Goal: Use online tool/utility: Utilize a website feature to perform a specific function

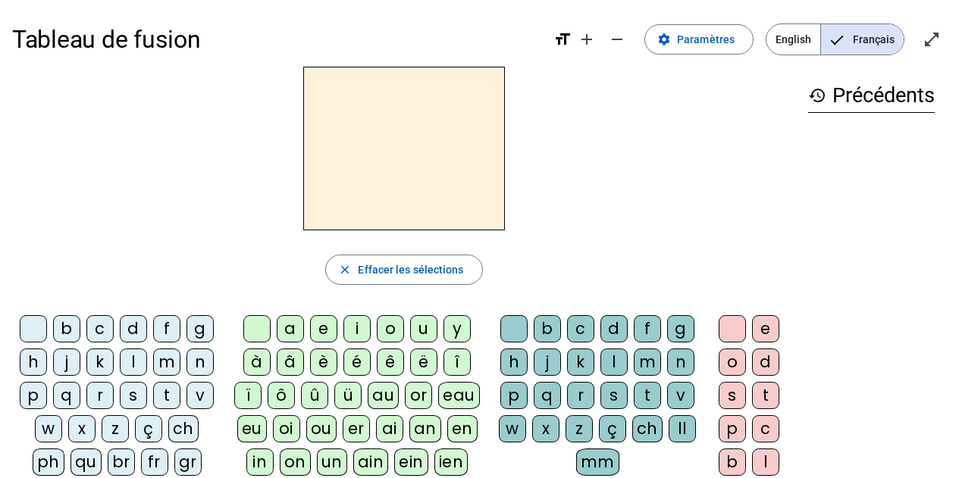
click at [168, 327] on div "m" at bounding box center [166, 362] width 27 height 27
click at [299, 327] on div "a" at bounding box center [290, 328] width 27 height 27
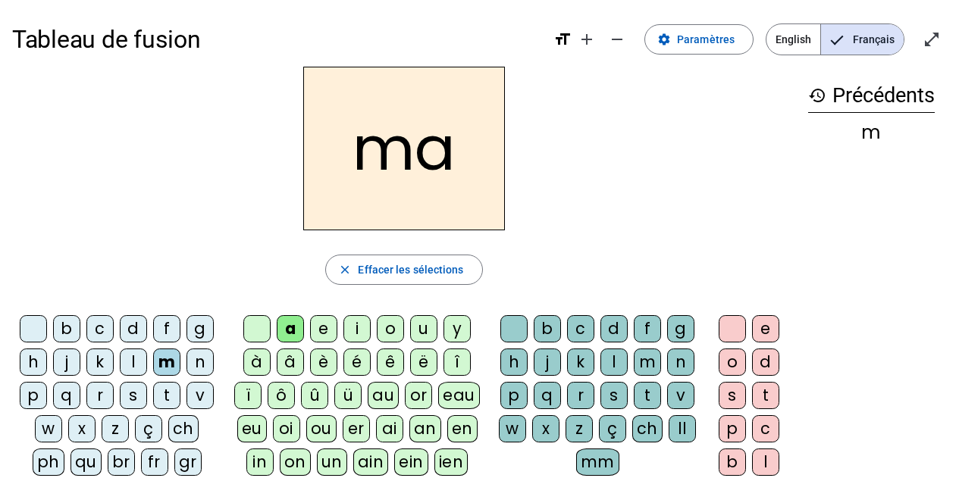
click at [612, 327] on div "l" at bounding box center [613, 362] width 27 height 27
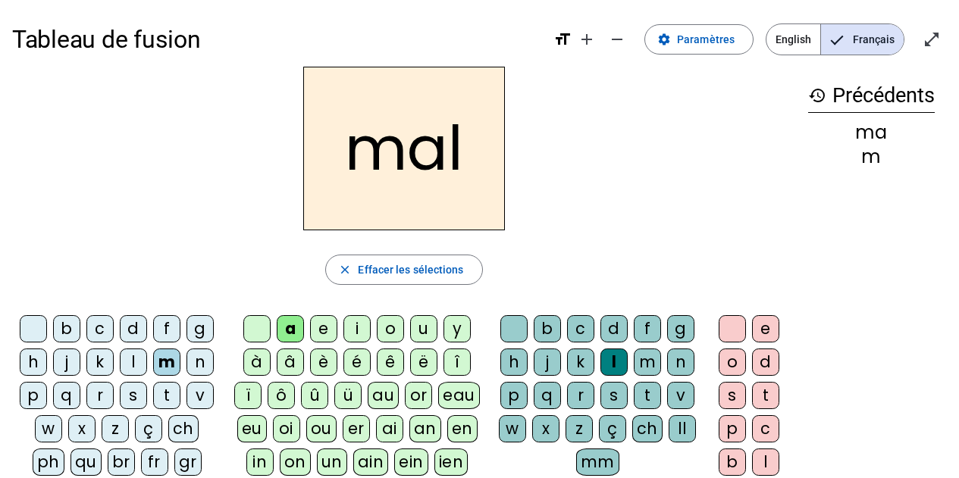
click at [346, 327] on div "i" at bounding box center [356, 328] width 27 height 27
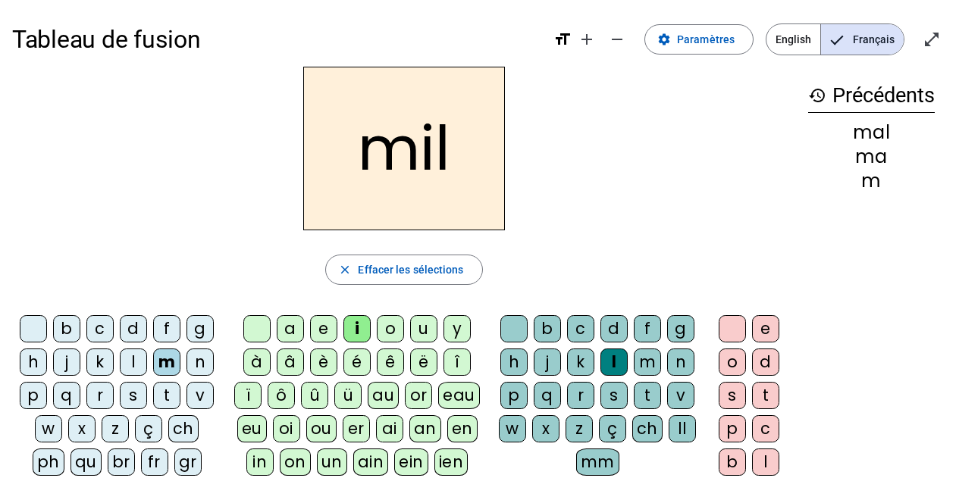
click at [130, 327] on div "s" at bounding box center [133, 395] width 27 height 27
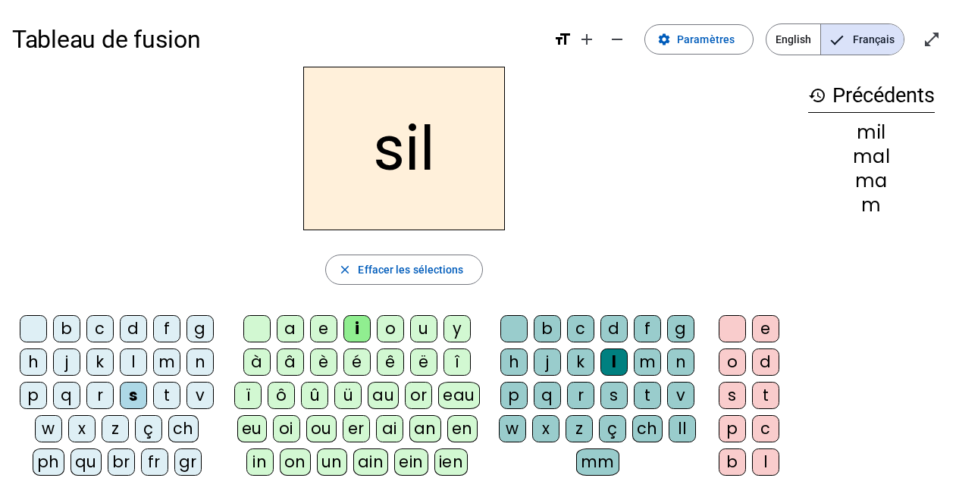
click at [519, 327] on div at bounding box center [513, 328] width 27 height 27
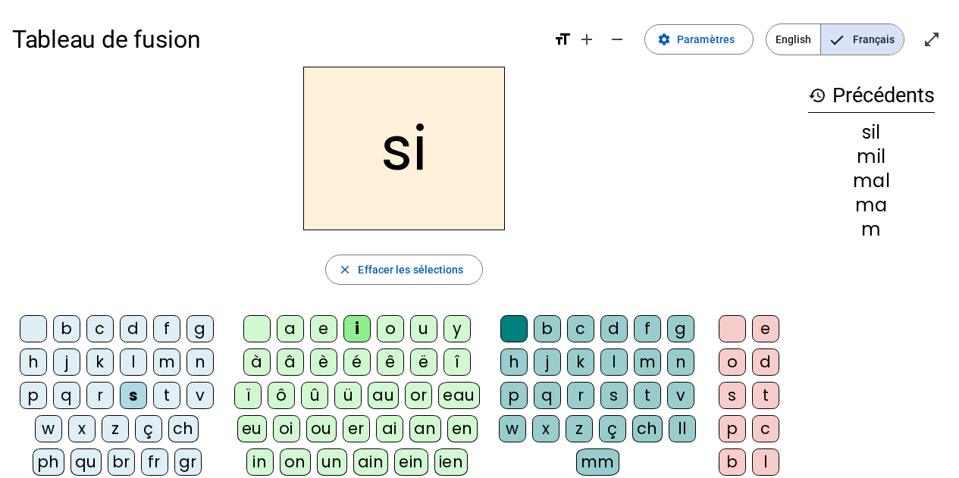
click at [288, 327] on div "a" at bounding box center [290, 328] width 27 height 27
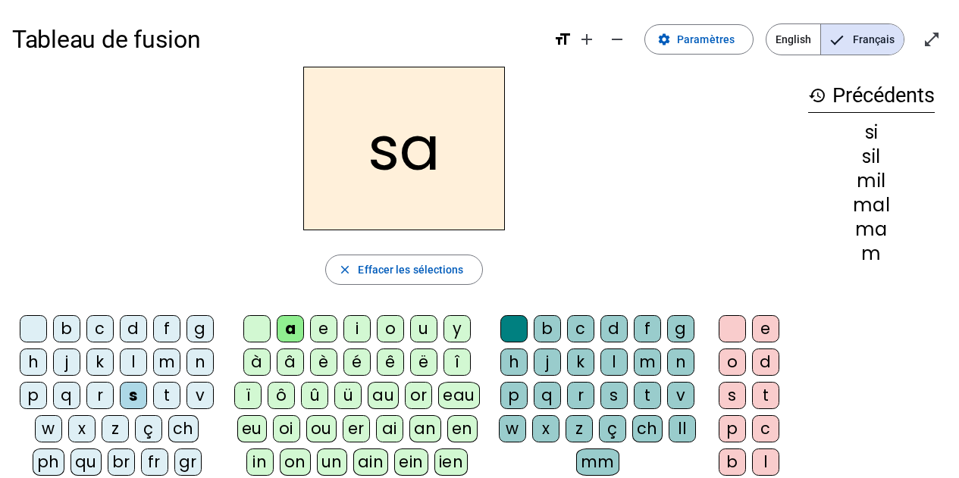
click at [421, 326] on div "u" at bounding box center [423, 328] width 27 height 27
click at [141, 327] on div "d" at bounding box center [133, 328] width 27 height 27
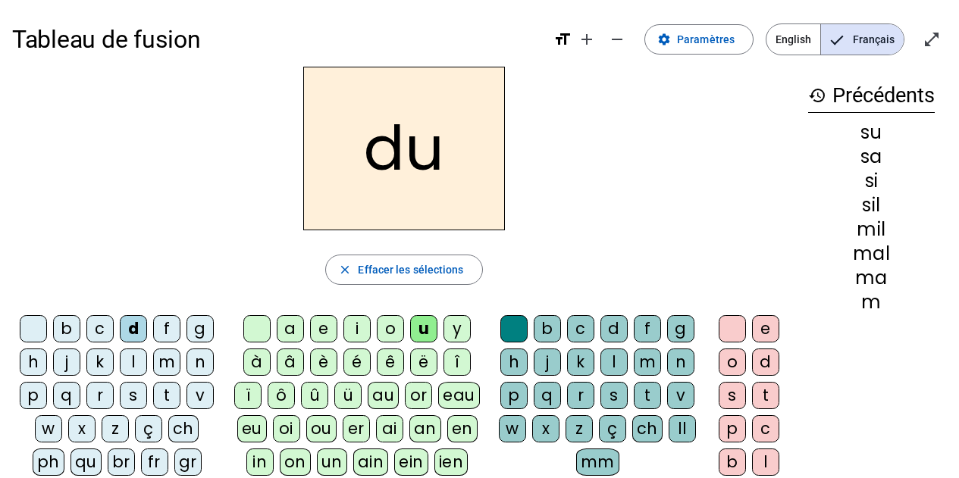
click at [130, 327] on div "s" at bounding box center [133, 395] width 27 height 27
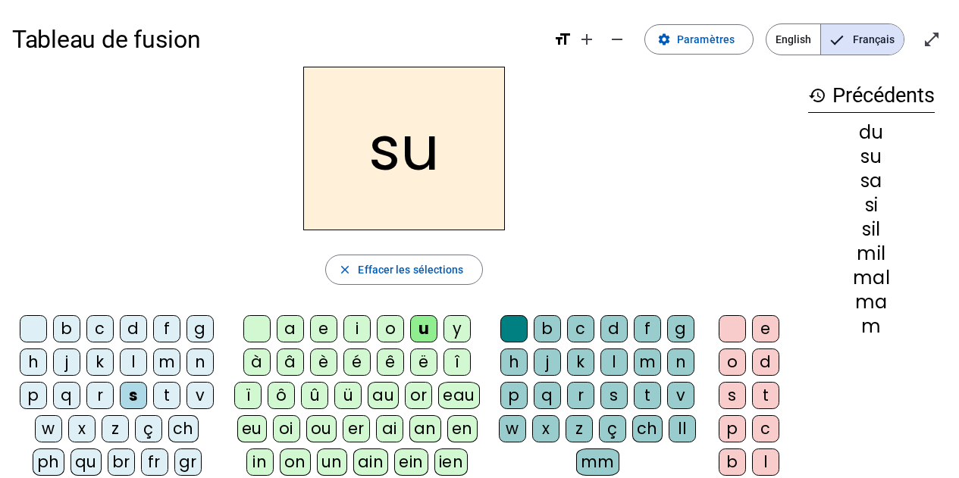
click at [580, 327] on div "r" at bounding box center [580, 395] width 27 height 27
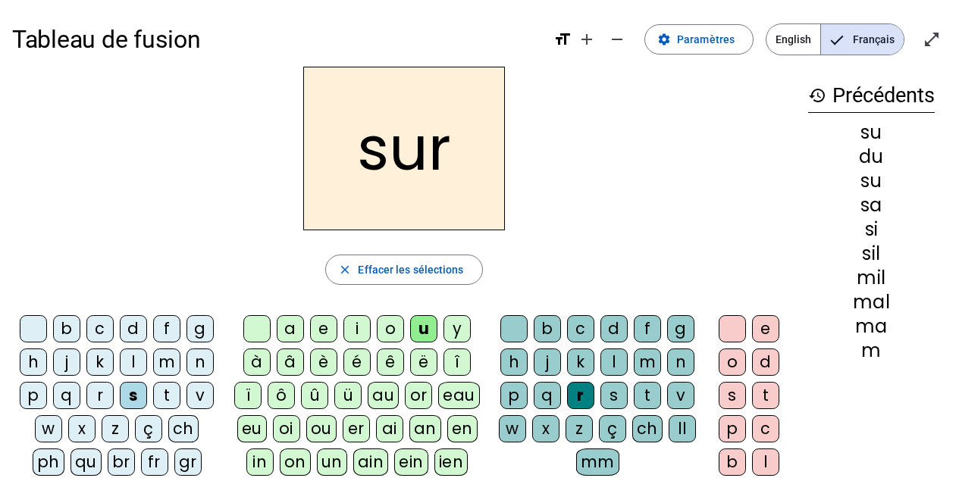
click at [169, 327] on div "m" at bounding box center [166, 362] width 27 height 27
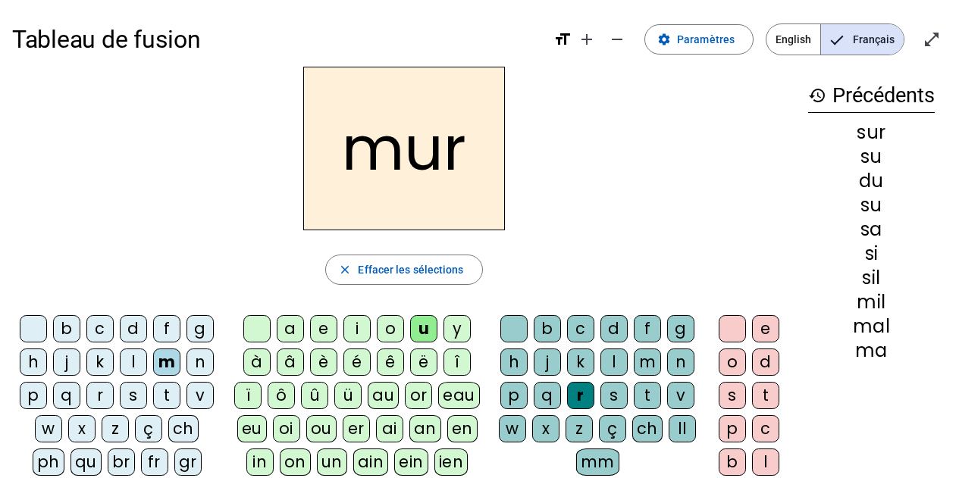
click at [136, 326] on div "d" at bounding box center [133, 328] width 27 height 27
